Goal: Transaction & Acquisition: Purchase product/service

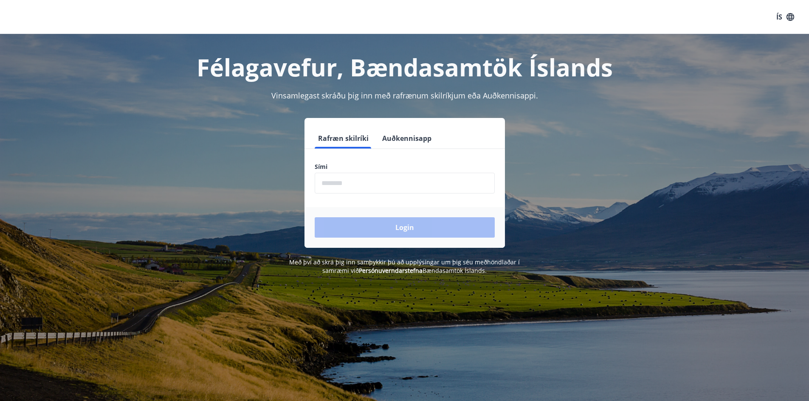
click at [399, 180] on input "phone" at bounding box center [405, 183] width 180 height 21
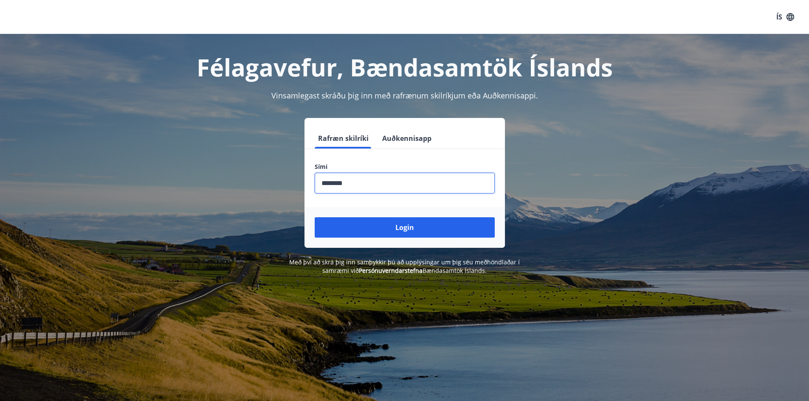
type input "********"
click at [315, 217] on button "Login" at bounding box center [405, 227] width 180 height 20
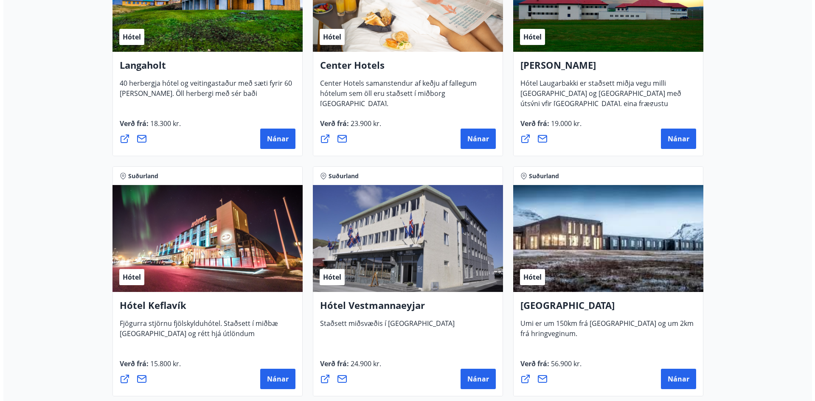
scroll to position [1911, 0]
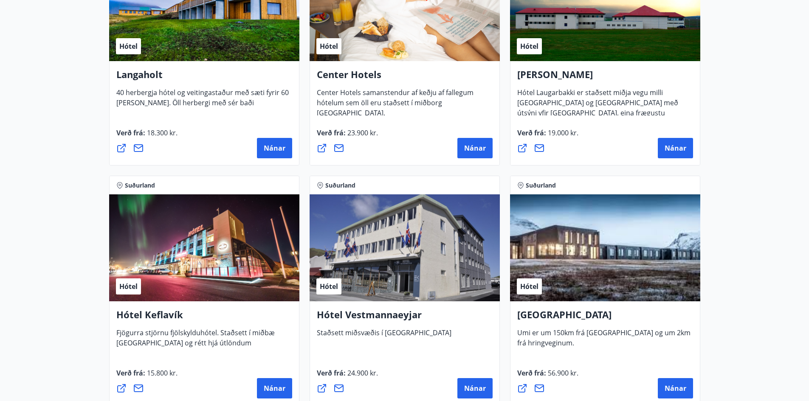
click at [367, 75] on h4 "Center Hotels" at bounding box center [405, 78] width 176 height 20
click at [467, 147] on span "Nánar" at bounding box center [475, 148] width 22 height 9
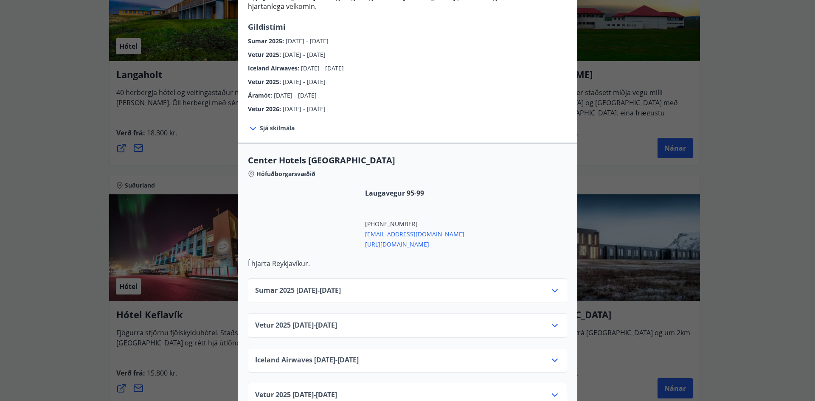
scroll to position [170, 0]
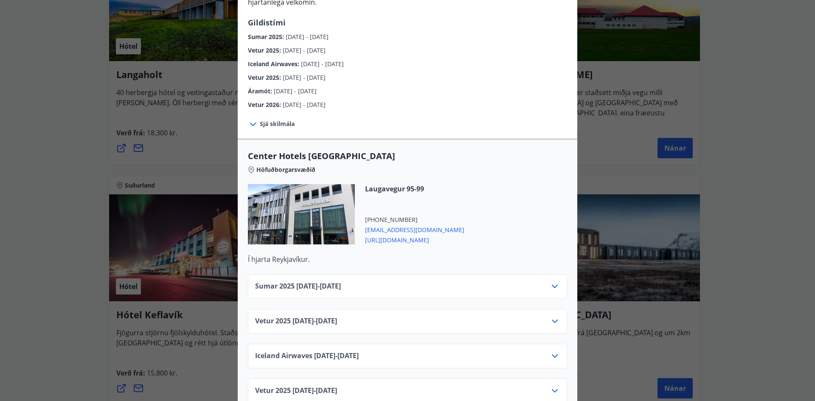
click at [552, 320] on icon at bounding box center [555, 321] width 6 height 3
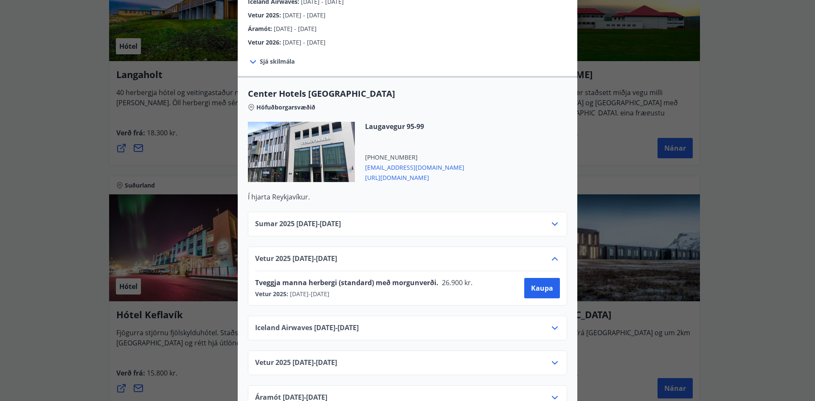
scroll to position [255, 0]
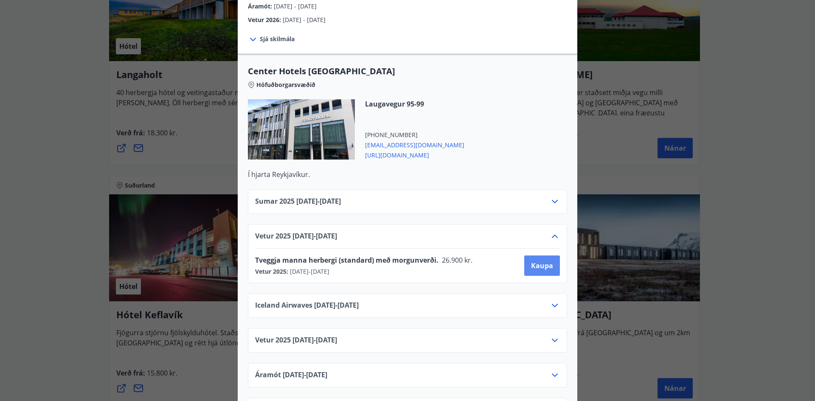
click at [538, 261] on span "Kaupa" at bounding box center [542, 265] width 22 height 9
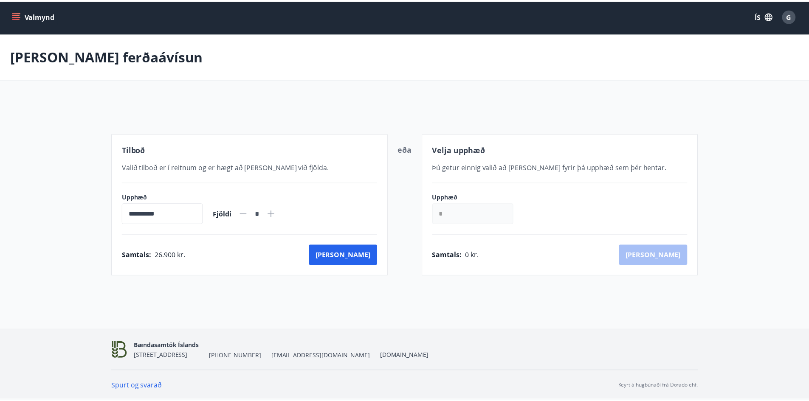
scroll to position [1, 0]
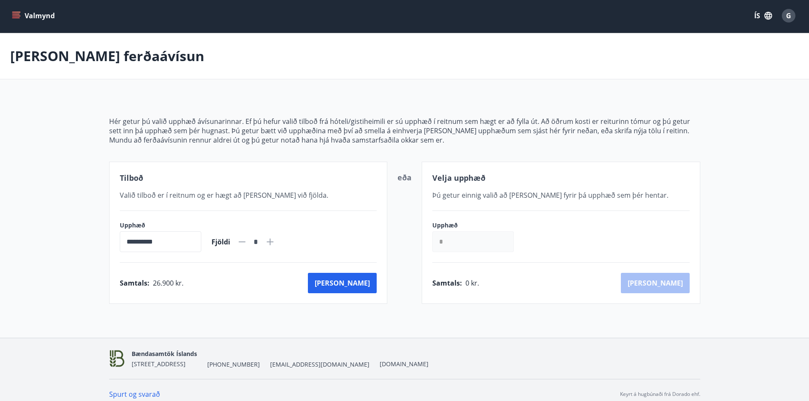
click at [275, 245] on icon at bounding box center [270, 242] width 10 height 10
type input "*"
click at [362, 285] on button "Kaup" at bounding box center [342, 283] width 69 height 20
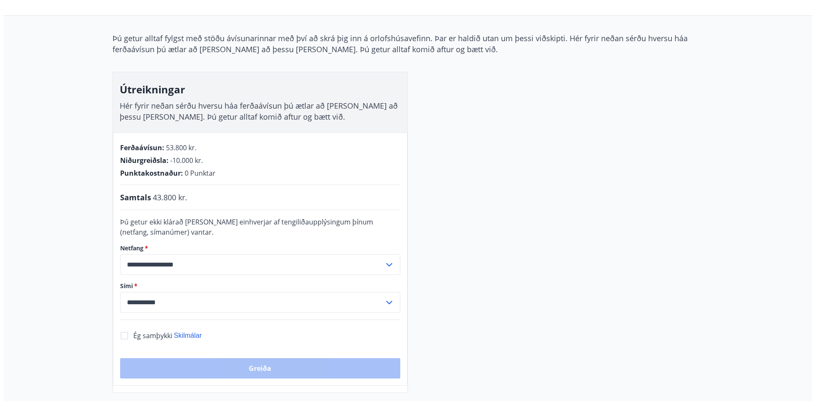
scroll to position [86, 0]
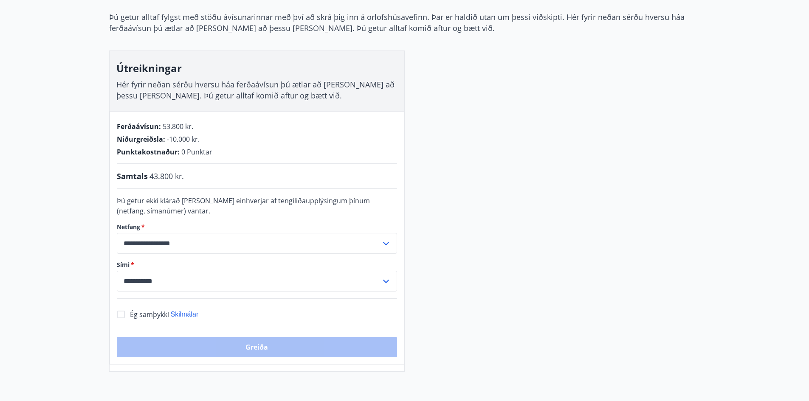
click at [384, 242] on icon at bounding box center [386, 244] width 10 height 10
click at [386, 244] on icon at bounding box center [386, 244] width 10 height 10
click at [381, 279] on icon at bounding box center [386, 281] width 10 height 10
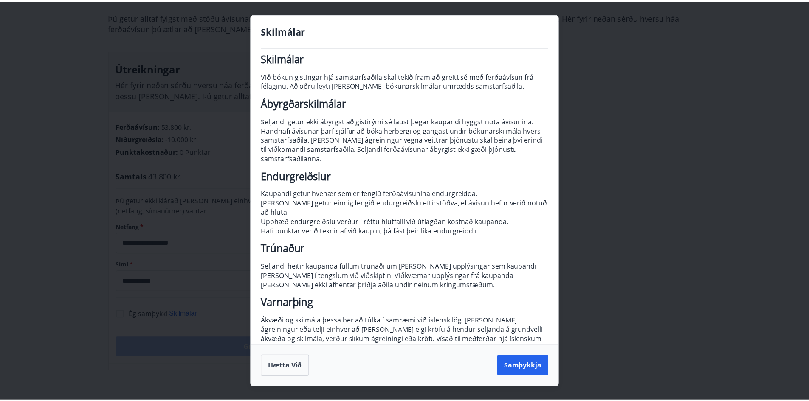
scroll to position [0, 0]
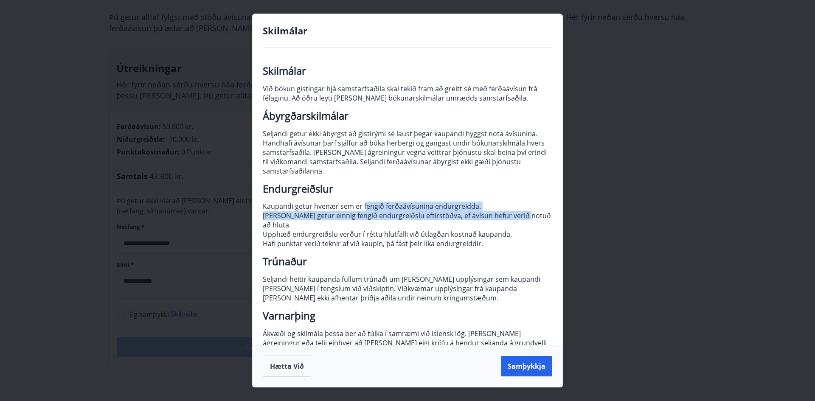
drag, startPoint x: 366, startPoint y: 203, endPoint x: 523, endPoint y: 218, distance: 158.3
click at [523, 218] on p "Skilmálar Við bókun gistingar hjá samstarfsaðila skal tekið fram að greitt sé m…" at bounding box center [408, 216] width 290 height 300
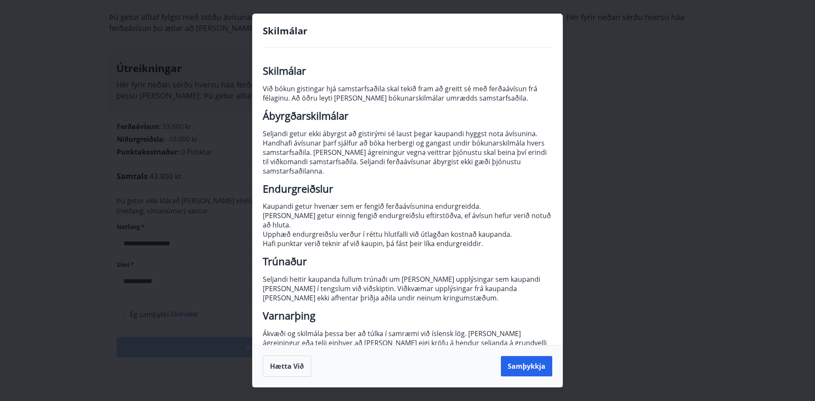
click at [458, 294] on p "Skilmálar Við bókun gistingar hjá samstarfsaðila skal tekið fram að greitt sé m…" at bounding box center [408, 216] width 290 height 300
click at [528, 369] on button "Samþykkja" at bounding box center [526, 366] width 51 height 20
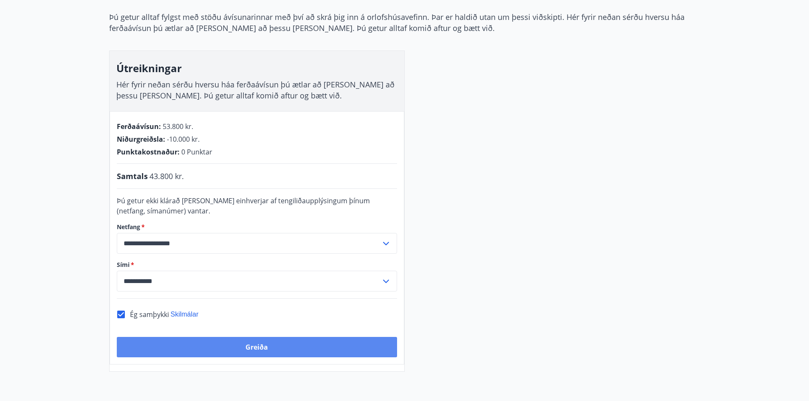
click at [254, 350] on button "Greiða" at bounding box center [257, 347] width 280 height 20
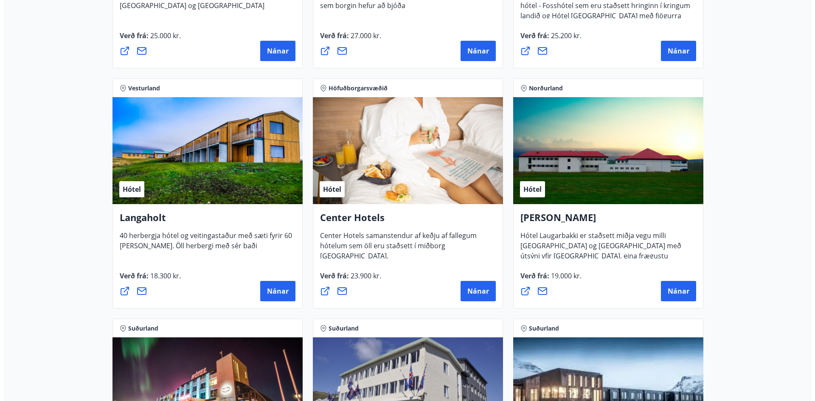
scroll to position [1784, 0]
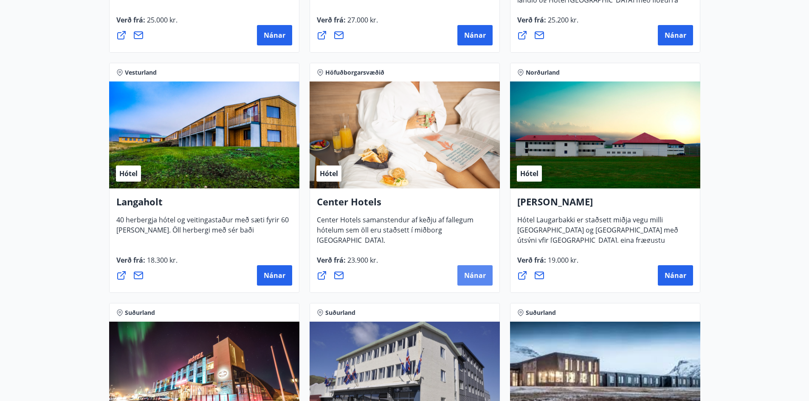
click at [470, 273] on span "Nánar" at bounding box center [475, 275] width 22 height 9
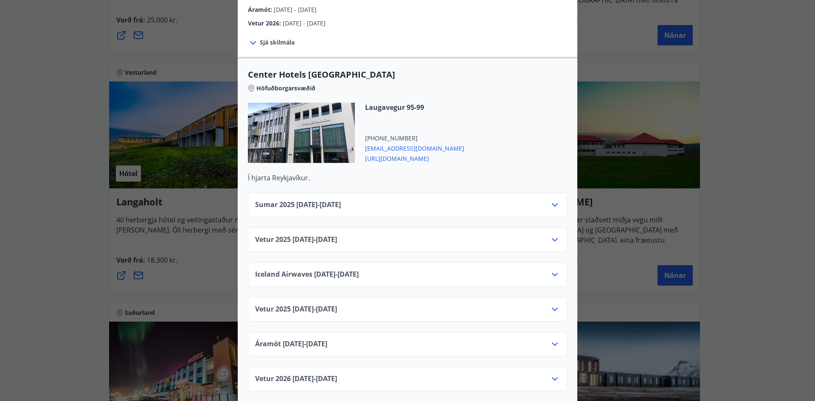
scroll to position [255, 0]
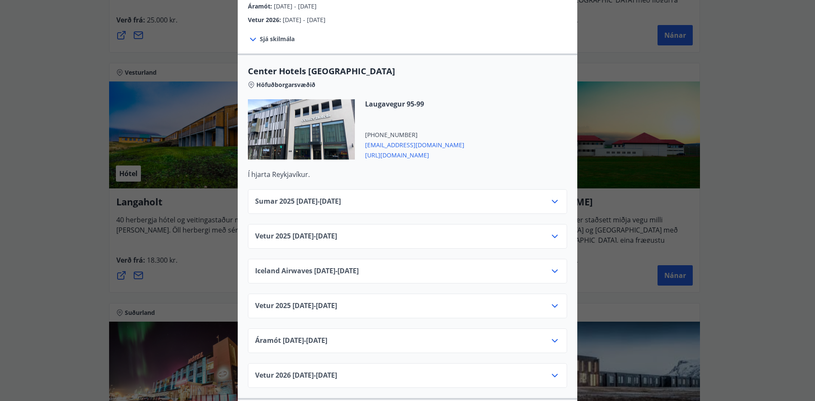
click at [553, 231] on icon at bounding box center [555, 236] width 10 height 10
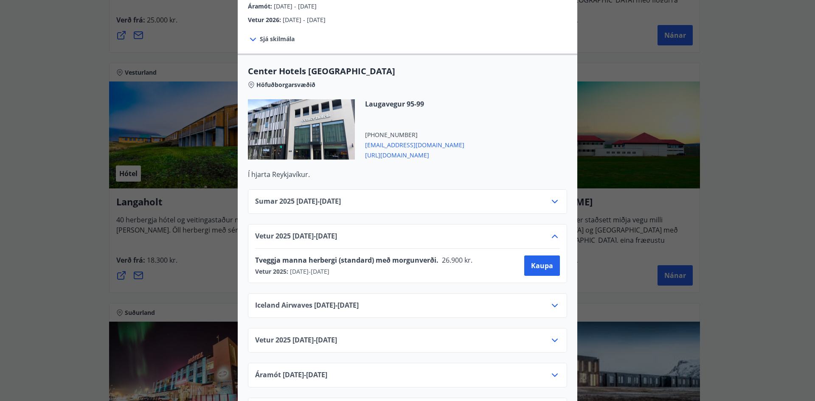
scroll to position [0, 0]
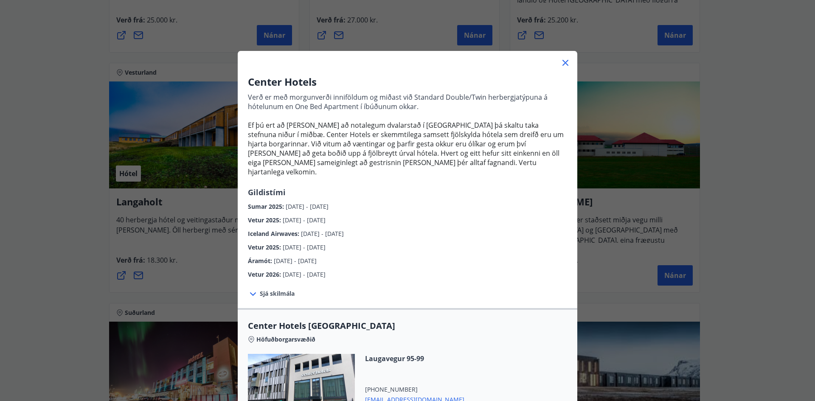
click at [42, 158] on div "Center Hotels Verð er með morgunverði inniföldum og miðast við Standard Double/…" at bounding box center [407, 200] width 815 height 401
drag, startPoint x: 477, startPoint y: 141, endPoint x: 567, endPoint y: 143, distance: 89.6
click at [569, 142] on div "Center Hotels Verð er með morgunverði inniföldum og miðast við Standard Double/…" at bounding box center [408, 177] width 340 height 205
click at [378, 181] on div "Center Hotels Verð er með morgunverði inniföldum og miðast við Standard Double/…" at bounding box center [408, 177] width 340 height 205
drag, startPoint x: 365, startPoint y: 153, endPoint x: 474, endPoint y: 152, distance: 109.1
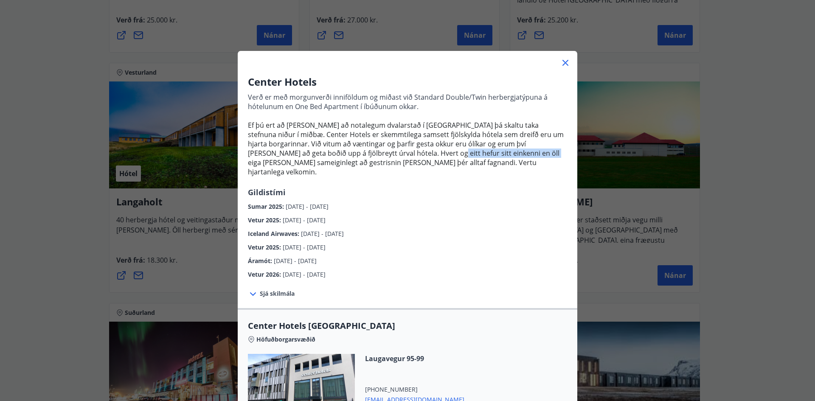
click at [468, 152] on span "Ef þú ert að [PERSON_NAME] að notalegum dvalarstað í [GEOGRAPHIC_DATA] þá skalt…" at bounding box center [406, 149] width 316 height 56
drag, startPoint x: 474, startPoint y: 152, endPoint x: 482, endPoint y: 152, distance: 7.6
click at [478, 152] on span "Ef þú ert að [PERSON_NAME] að notalegum dvalarstað í [GEOGRAPHIC_DATA] þá skalt…" at bounding box center [406, 149] width 316 height 56
click at [496, 176] on p "Verð er með morgunverði inniföldum og miðast við Standard Double/Twin herbergja…" at bounding box center [407, 138] width 319 height 98
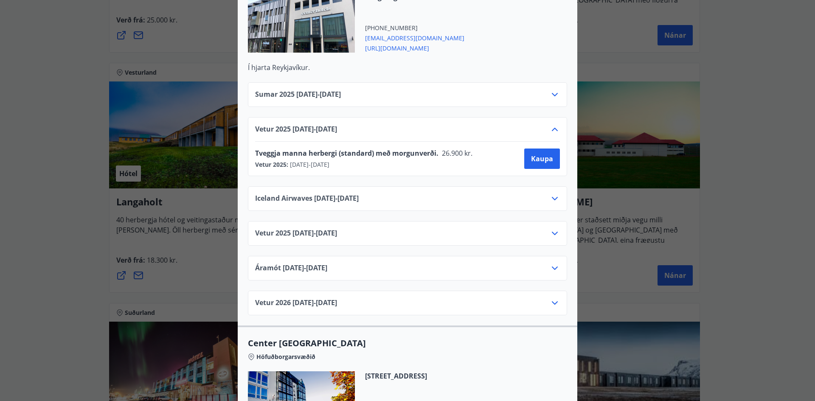
scroll to position [382, 0]
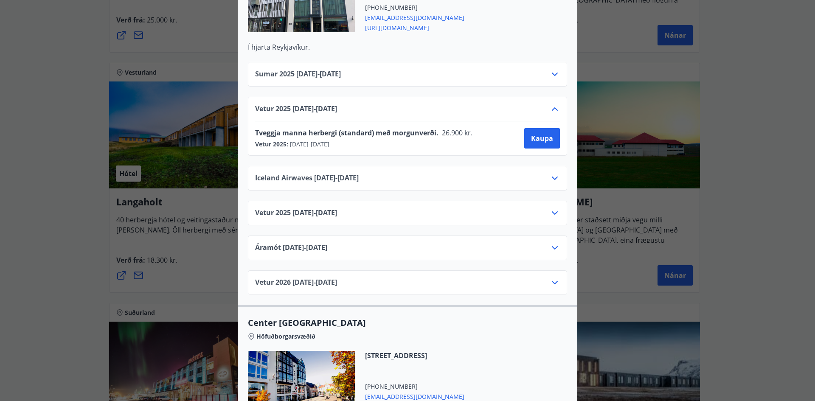
click at [555, 278] on icon at bounding box center [555, 283] width 10 height 10
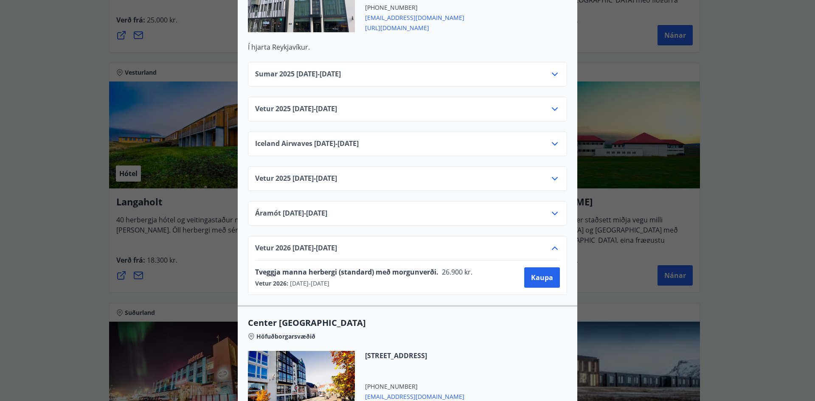
click at [550, 243] on icon at bounding box center [555, 248] width 10 height 10
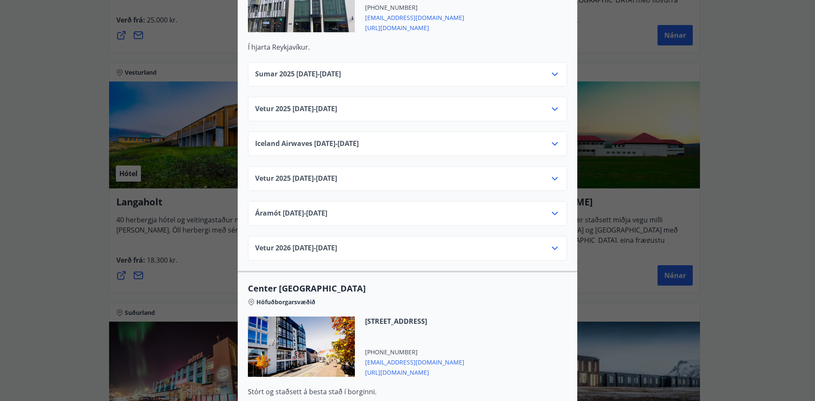
click at [551, 104] on icon at bounding box center [555, 109] width 10 height 10
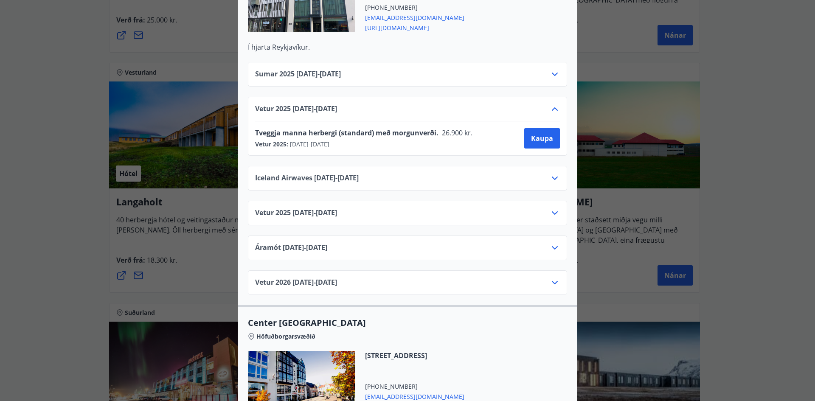
click at [551, 104] on icon at bounding box center [555, 109] width 10 height 10
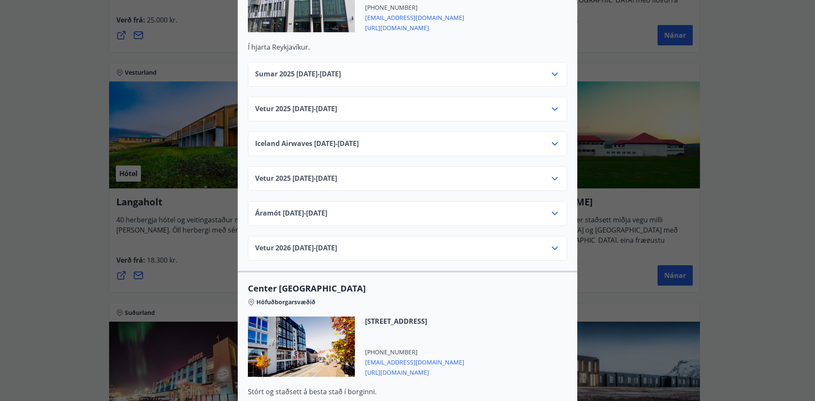
click at [54, 212] on div "Center Hotels Verð er með morgunverði inniföldum og miðast við Standard Double/…" at bounding box center [407, 200] width 815 height 401
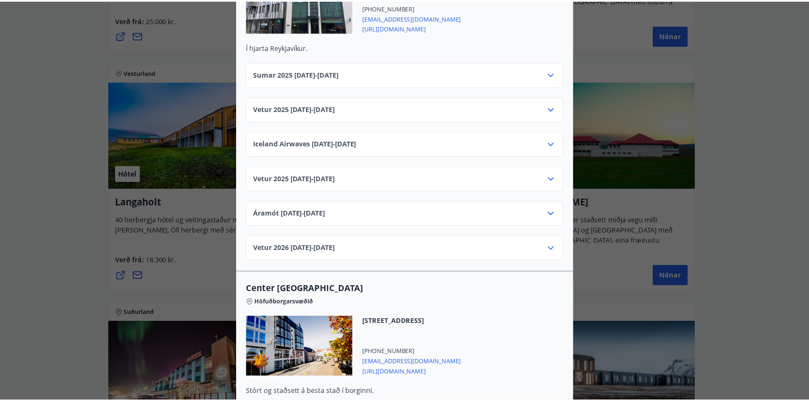
scroll to position [0, 0]
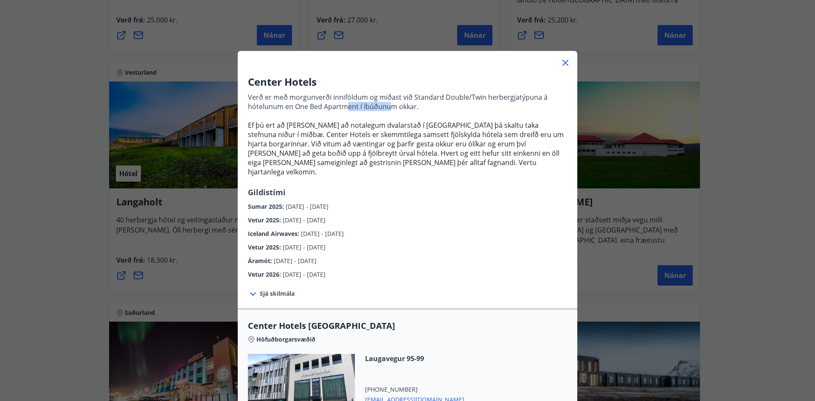
drag, startPoint x: 348, startPoint y: 109, endPoint x: 394, endPoint y: 109, distance: 45.9
click at [390, 109] on p "Verð er með morgunverði inniföldum og miðast við Standard Double/Twin herbergja…" at bounding box center [407, 102] width 319 height 19
drag, startPoint x: 497, startPoint y: 98, endPoint x: 520, endPoint y: 98, distance: 22.9
click at [518, 98] on p "Verð er með morgunverði inniföldum og miðast við Standard Double/Twin herbergja…" at bounding box center [407, 102] width 319 height 19
drag, startPoint x: 314, startPoint y: 106, endPoint x: 338, endPoint y: 104, distance: 23.5
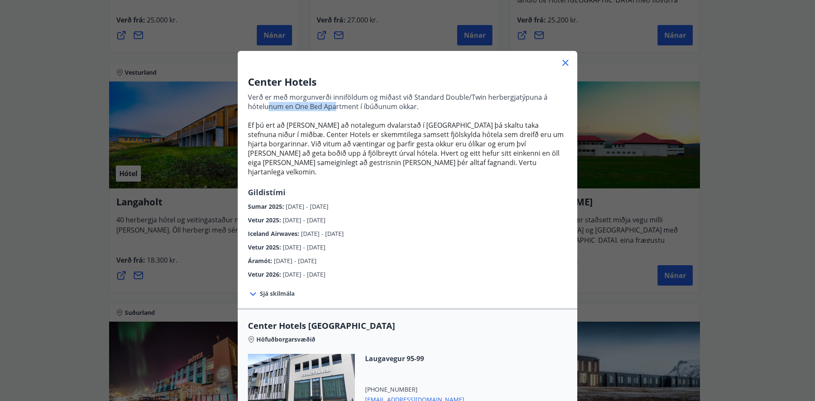
click at [335, 104] on p "Verð er með morgunverði inniföldum og miðast við Standard Double/Twin herbergja…" at bounding box center [407, 102] width 319 height 19
drag, startPoint x: 355, startPoint y: 102, endPoint x: 377, endPoint y: 102, distance: 21.2
click at [377, 102] on p "Verð er með morgunverði inniföldum og miðast við Standard Double/Twin herbergja…" at bounding box center [407, 102] width 319 height 19
click at [407, 127] on span "Ef þú ert að [PERSON_NAME] að notalegum dvalarstað í [GEOGRAPHIC_DATA] þá skalt…" at bounding box center [406, 149] width 316 height 56
drag, startPoint x: 257, startPoint y: 127, endPoint x: 392, endPoint y: 127, distance: 134.2
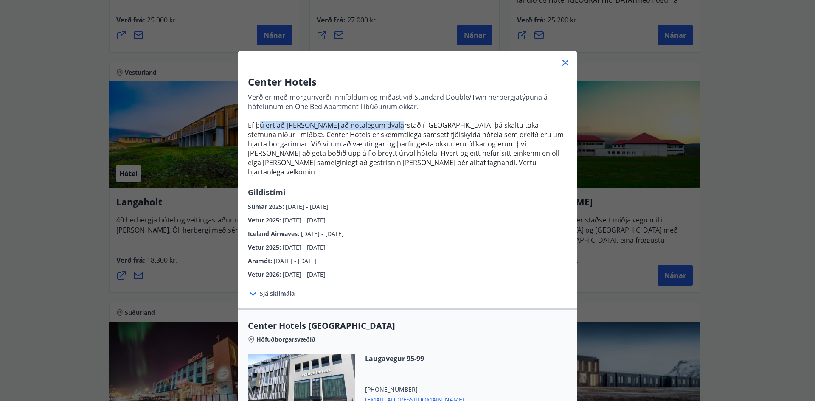
click at [389, 127] on span "Ef þú ert að [PERSON_NAME] að notalegum dvalarstað í [GEOGRAPHIC_DATA] þá skalt…" at bounding box center [406, 149] width 316 height 56
click at [409, 127] on span "Ef þú ert að [PERSON_NAME] að notalegum dvalarstað í [GEOGRAPHIC_DATA] þá skalt…" at bounding box center [406, 149] width 316 height 56
click at [420, 130] on span "Ef þú ert að [PERSON_NAME] að notalegum dvalarstað í [GEOGRAPHIC_DATA] þá skalt…" at bounding box center [406, 149] width 316 height 56
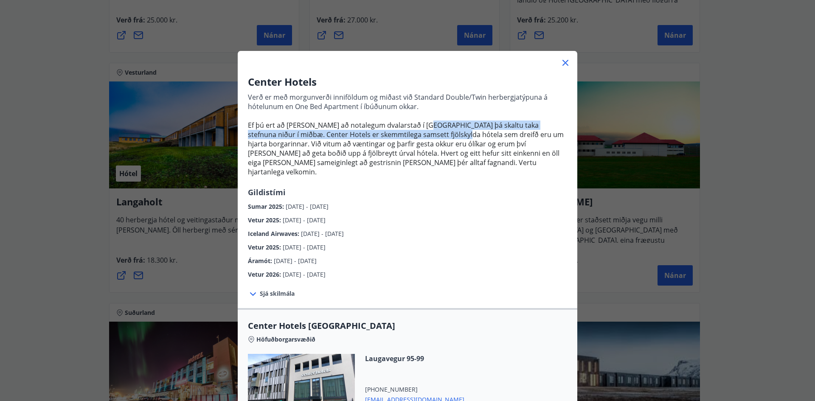
click at [565, 64] on icon at bounding box center [566, 63] width 10 height 10
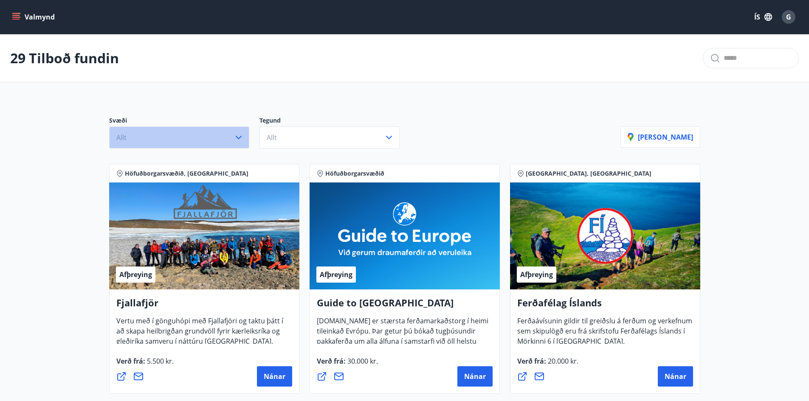
click at [202, 137] on button "Allt" at bounding box center [179, 138] width 140 height 22
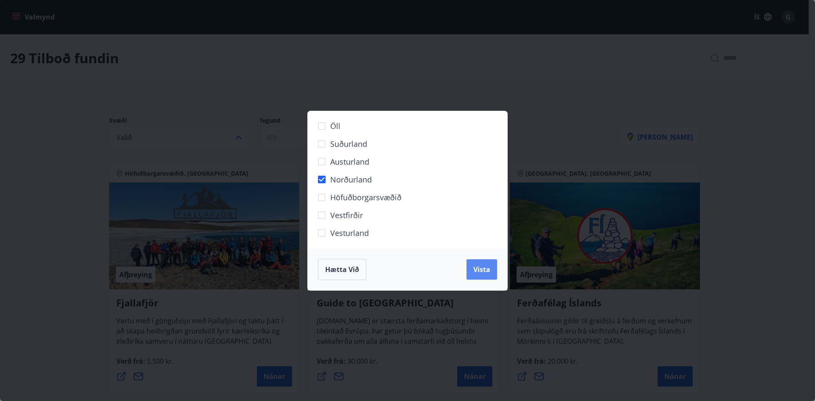
click at [487, 270] on span "Vista" at bounding box center [482, 269] width 17 height 9
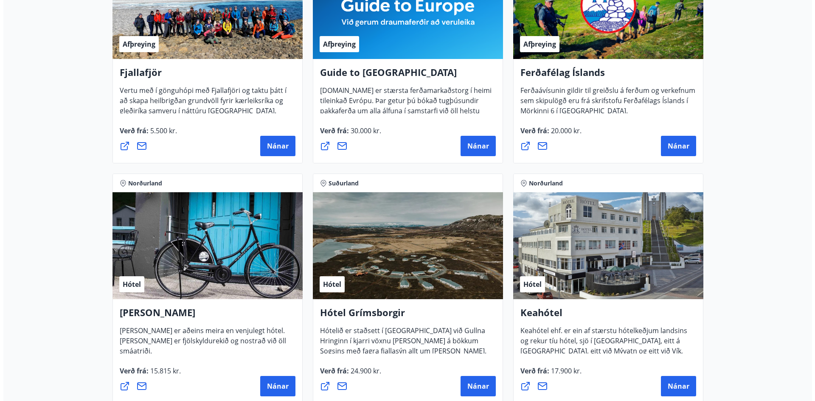
scroll to position [255, 0]
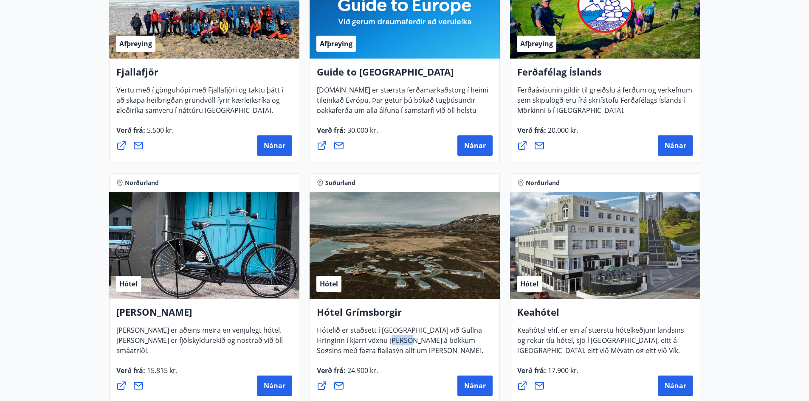
drag, startPoint x: 384, startPoint y: 341, endPoint x: 449, endPoint y: 341, distance: 65.4
click at [444, 341] on span "Hótelið er staðsett í [GEOGRAPHIC_DATA] við Gullna Hringinn í kjarri vöxnu [PER…" at bounding box center [400, 354] width 166 height 57
click at [468, 384] on span "Nánar" at bounding box center [475, 385] width 22 height 9
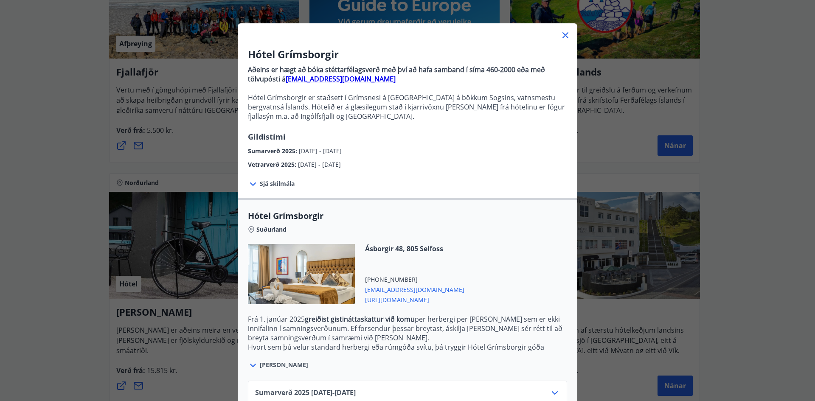
scroll to position [42, 0]
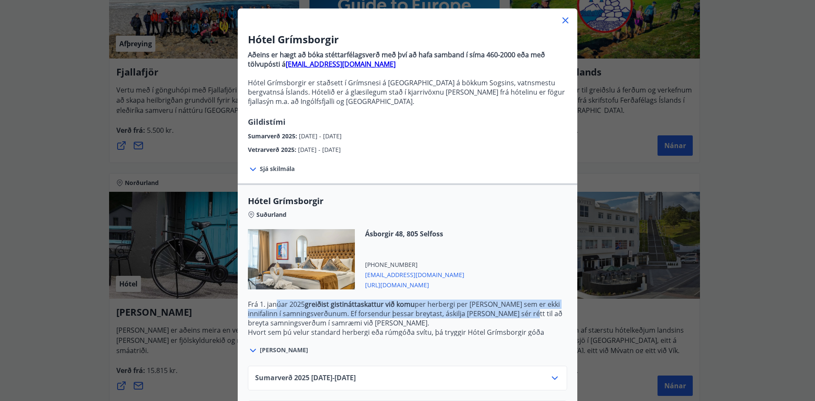
drag, startPoint x: 274, startPoint y: 306, endPoint x: 509, endPoint y: 313, distance: 234.9
click at [509, 313] on p "Frá [DATE] greiðist gistináttaskattur við komu per herbergi per [PERSON_NAME] s…" at bounding box center [407, 314] width 319 height 28
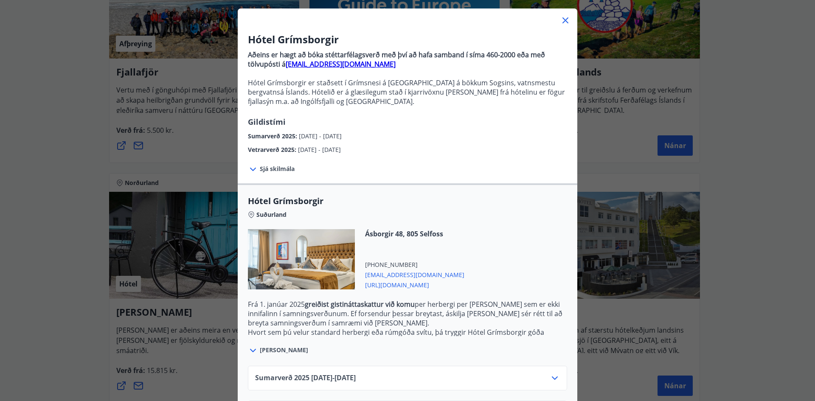
click at [356, 336] on p "Hvort sem þú velur standard herbergi eða rúmgóða svítu, þá tryggir Hótel Grímsb…" at bounding box center [407, 337] width 319 height 19
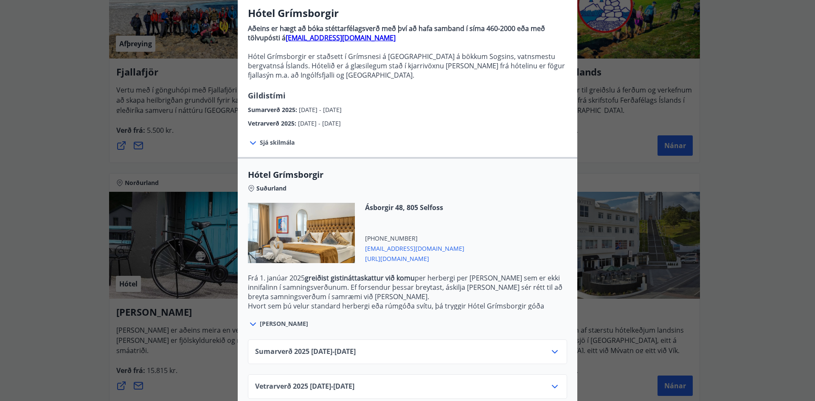
scroll to position [83, 0]
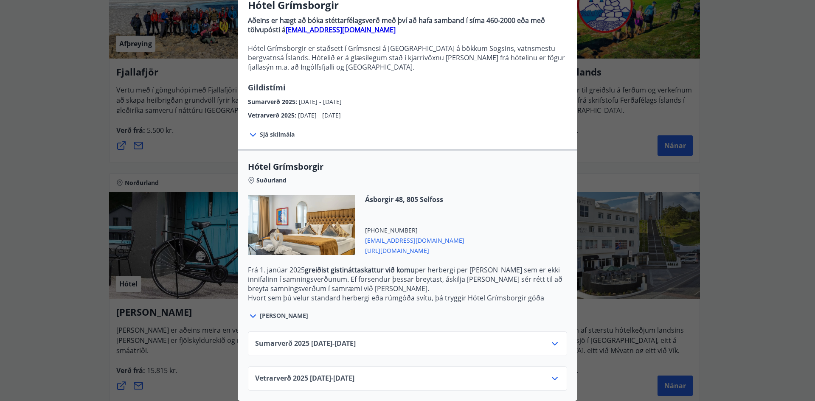
click at [554, 339] on icon at bounding box center [555, 344] width 10 height 10
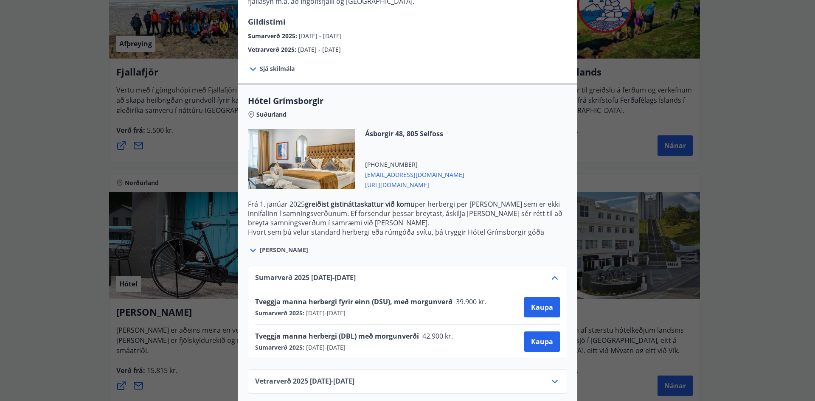
scroll to position [152, 0]
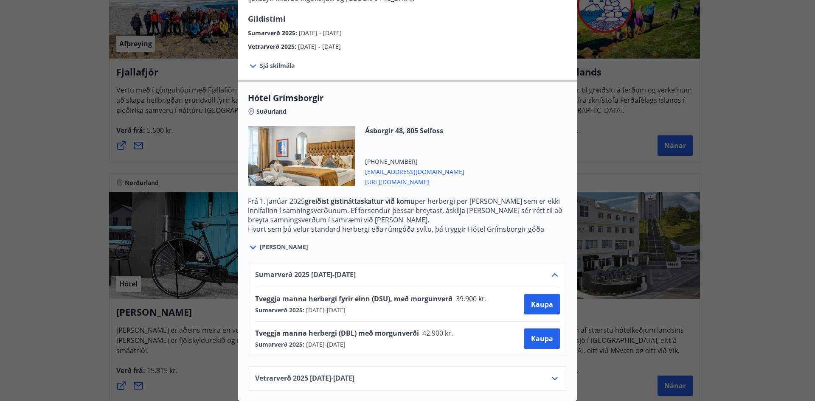
click at [552, 270] on icon at bounding box center [555, 275] width 10 height 10
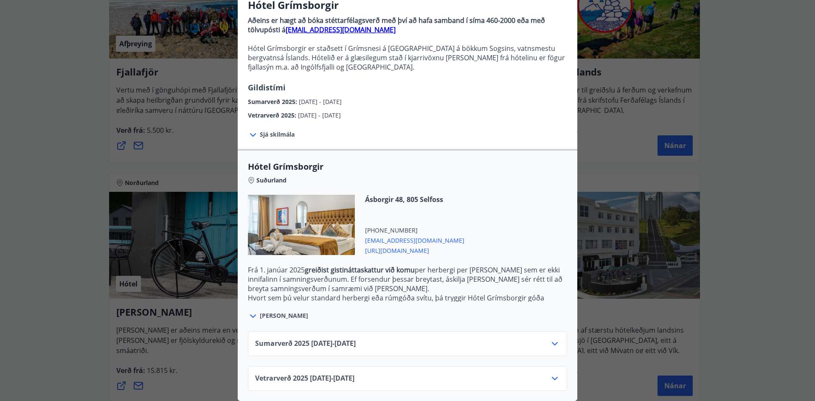
click at [553, 374] on icon at bounding box center [555, 379] width 10 height 10
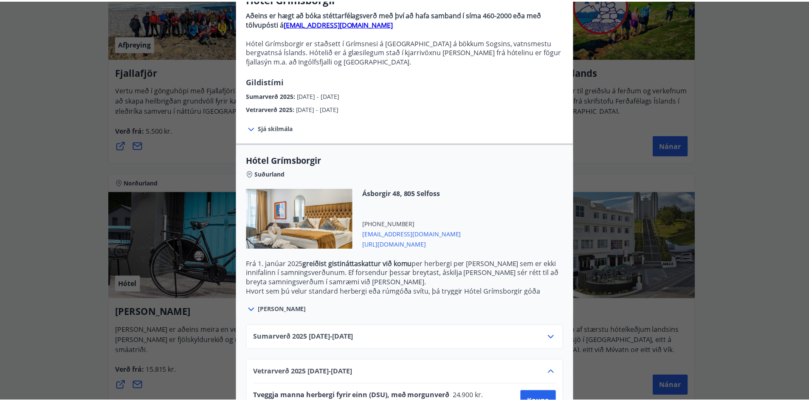
scroll to position [152, 0]
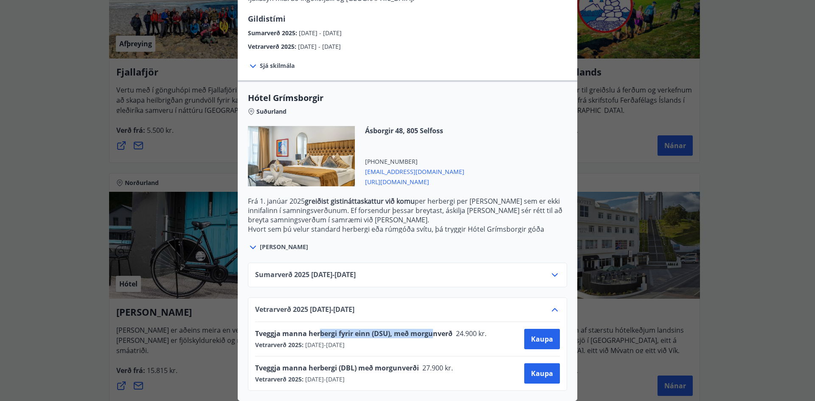
drag, startPoint x: 341, startPoint y: 325, endPoint x: 433, endPoint y: 325, distance: 92.6
click at [432, 329] on span "Tveggja manna herbergi fyrir einn (DSU), með morgunverð" at bounding box center [353, 333] width 197 height 9
click at [435, 329] on span "Tveggja manna herbergi fyrir einn (DSU), með morgunverð" at bounding box center [353, 333] width 197 height 9
click at [752, 183] on div "Hótel Grímsborgir Aðeins er hægt að bóka stéttarfélagsverð með því að hafa samb…" at bounding box center [407, 54] width 815 height 401
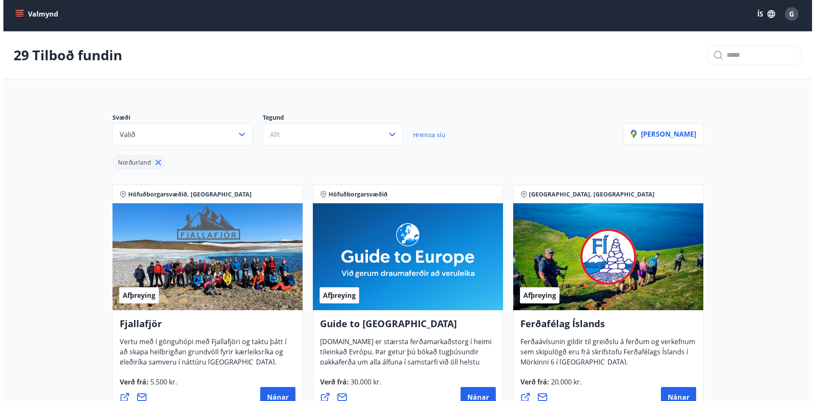
scroll to position [0, 0]
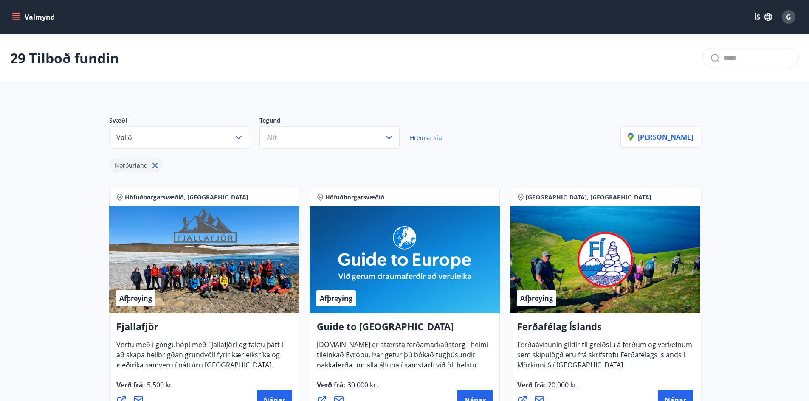
click at [786, 17] on div "G" at bounding box center [789, 17] width 14 height 14
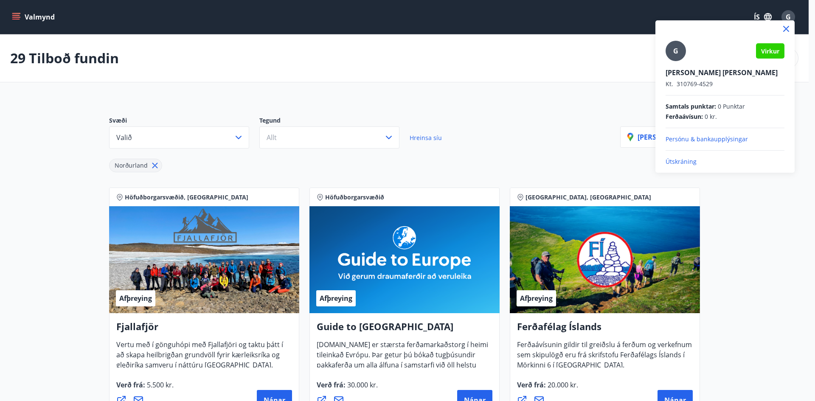
click at [685, 161] on p "Útskráning" at bounding box center [725, 162] width 119 height 8
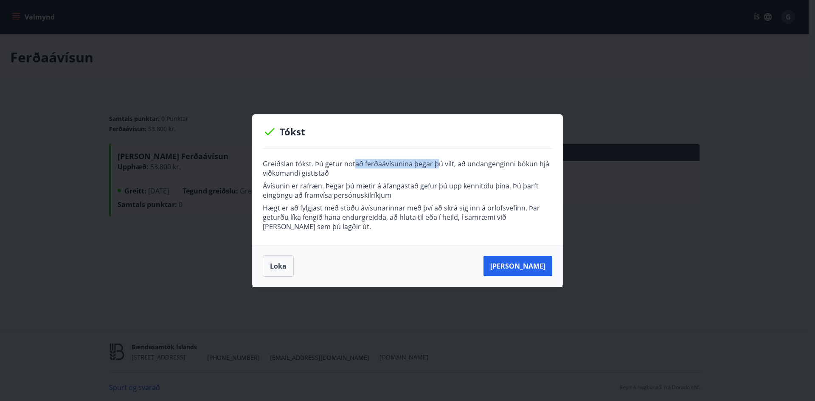
drag, startPoint x: 358, startPoint y: 163, endPoint x: 463, endPoint y: 163, distance: 105.3
click at [455, 163] on p "Greiðslan tókst. Þú getur notað ferðaávísunina þegar þú vilt, að undangenginni …" at bounding box center [408, 168] width 290 height 19
drag, startPoint x: 507, startPoint y: 164, endPoint x: 519, endPoint y: 164, distance: 12.3
click at [513, 164] on p "Greiðslan tókst. Þú getur notað ferðaávísunina þegar þú vilt, að undangenginni …" at bounding box center [408, 168] width 290 height 19
click at [519, 174] on p "Greiðslan tókst. Þú getur notað ferðaávísunina þegar þú vilt, að undangenginni …" at bounding box center [408, 168] width 290 height 19
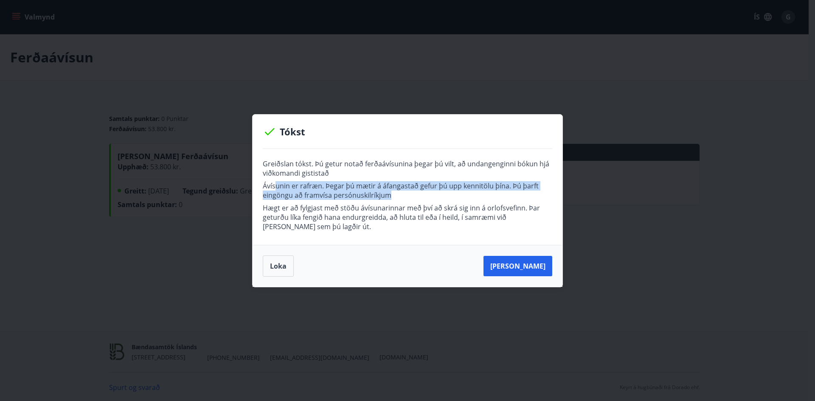
drag, startPoint x: 282, startPoint y: 186, endPoint x: 403, endPoint y: 196, distance: 121.4
click at [400, 196] on p "Ávísunin er rafræn. Þegar þú mætir á áfangastað gefur þú upp kennitölu þína. Þú…" at bounding box center [408, 190] width 290 height 19
click at [426, 198] on p "Ávísunin er rafræn. Þegar þú mætir á áfangastað gefur þú upp kennitölu þína. Þú…" at bounding box center [408, 190] width 290 height 19
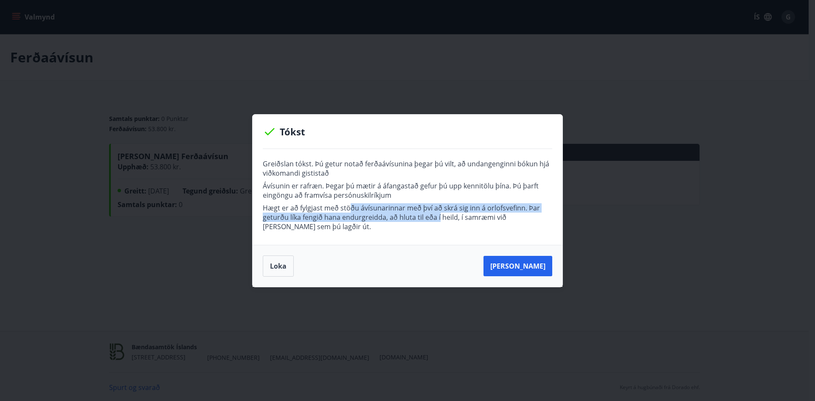
drag, startPoint x: 348, startPoint y: 209, endPoint x: 438, endPoint y: 216, distance: 90.7
click at [438, 216] on p "Hægt er að fylgjast með stöðu ávísunarinnar með því að skrá sig inn á orlofsvef…" at bounding box center [408, 217] width 290 height 28
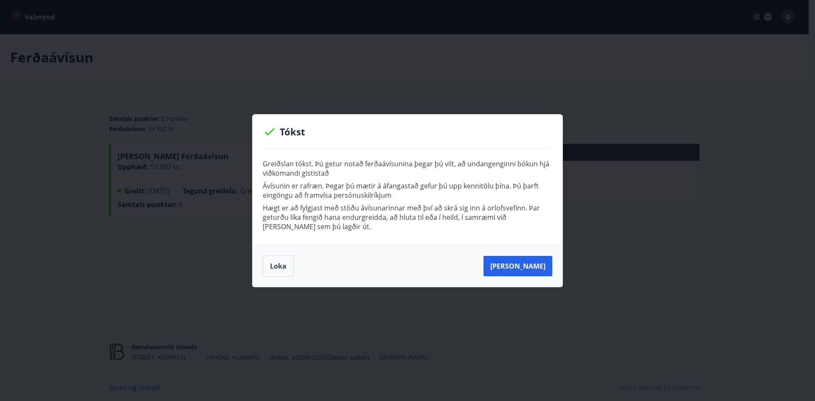
click at [485, 220] on p "Hægt er að fylgjast með stöðu ávísunarinnar með því að skrá sig inn á orlofsvef…" at bounding box center [408, 217] width 290 height 28
drag, startPoint x: 357, startPoint y: 218, endPoint x: 525, endPoint y: 217, distance: 168.6
click at [524, 217] on p "Hægt er að fylgjast með stöðu ávísunarinnar með því að skrá sig inn á orlofsvef…" at bounding box center [408, 217] width 290 height 28
click at [503, 235] on div "Greiðslan tókst. Þú getur notað ferðaávísunina þegar þú vilt, að undangenginni …" at bounding box center [408, 197] width 310 height 96
click at [280, 268] on button "Loka" at bounding box center [278, 266] width 31 height 21
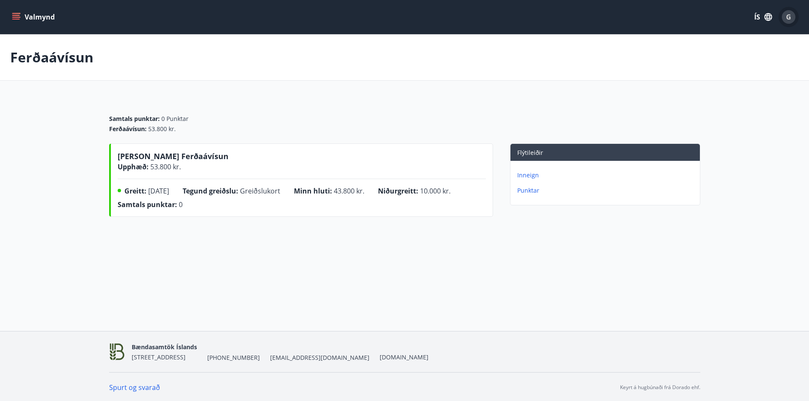
click at [791, 18] on div "G" at bounding box center [789, 17] width 14 height 14
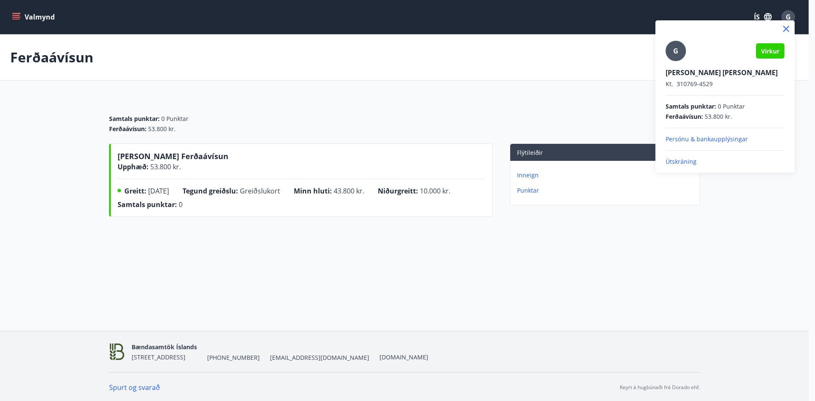
click at [678, 161] on p "Útskráning" at bounding box center [725, 162] width 119 height 8
